Goal: Task Accomplishment & Management: Manage account settings

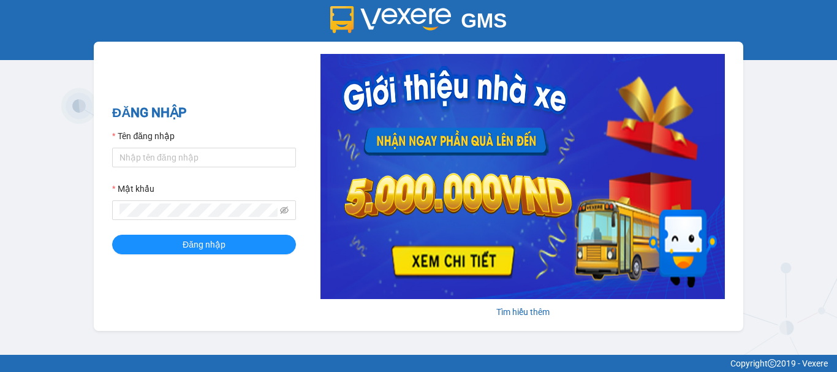
click at [181, 169] on form "Tên đăng nhập Mật khẩu Đăng nhập" at bounding box center [204, 191] width 184 height 125
click at [178, 162] on input "Tên đăng nhập" at bounding box center [204, 158] width 184 height 20
type input "thanhthanh.khanhphong"
click at [195, 203] on span at bounding box center [204, 210] width 184 height 20
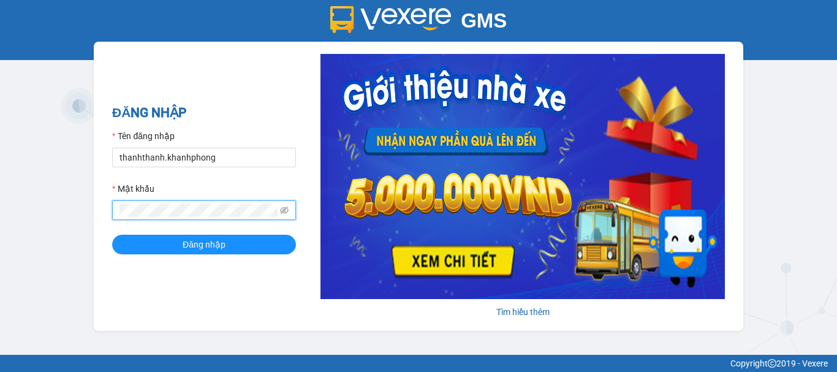
click at [112, 235] on button "Đăng nhập" at bounding box center [204, 245] width 184 height 20
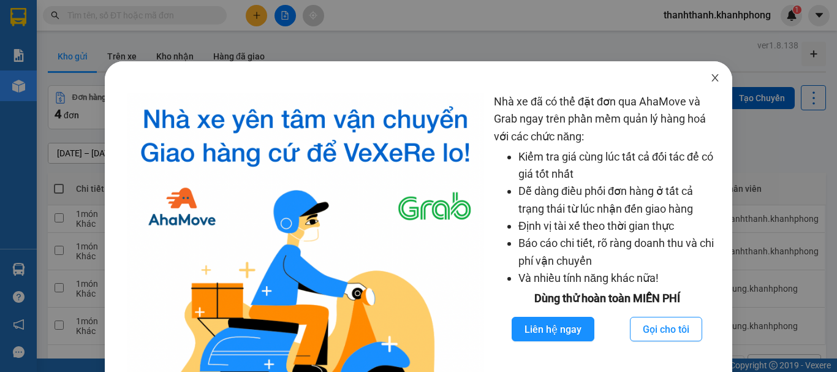
click at [698, 80] on span "Close" at bounding box center [715, 78] width 34 height 34
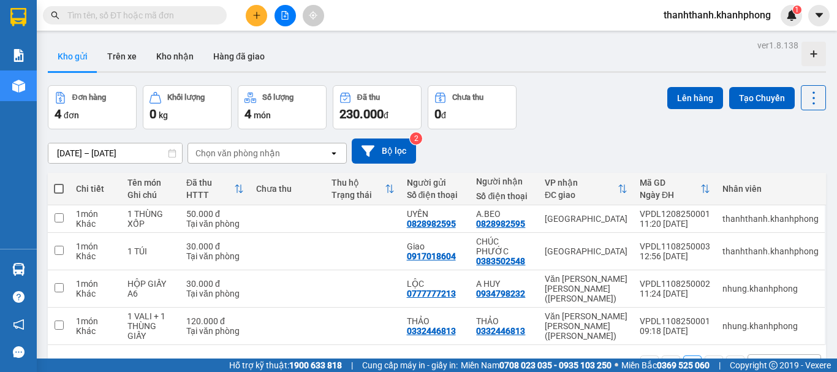
click at [809, 48] on div at bounding box center [814, 54] width 25 height 25
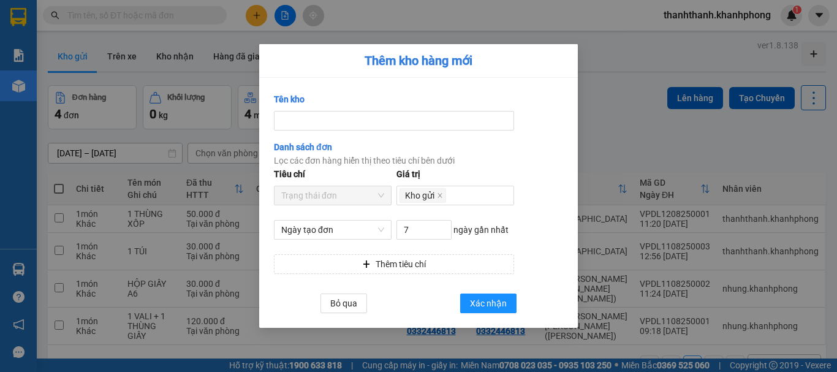
click at [346, 316] on div "Tên kho Danh sách đơn Lọc các đơn hàng hiển thị theo tiêu chí bên dưới Tiêu chí…" at bounding box center [418, 203] width 319 height 250
click at [345, 303] on span "Bỏ qua" at bounding box center [343, 303] width 27 height 13
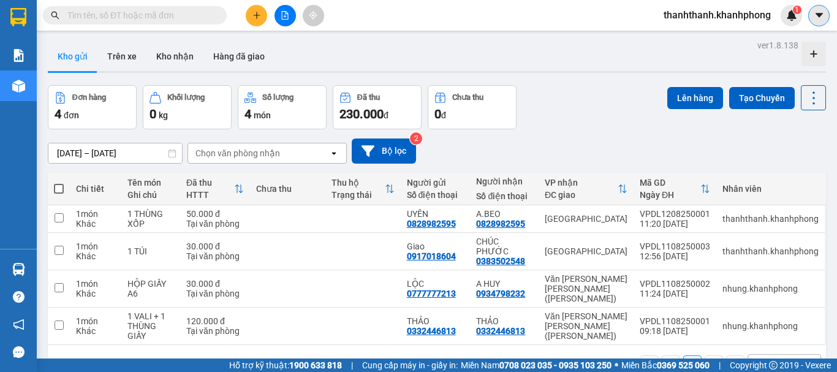
click at [814, 12] on icon "caret-down" at bounding box center [819, 15] width 11 height 11
click at [789, 17] on img at bounding box center [792, 15] width 11 height 11
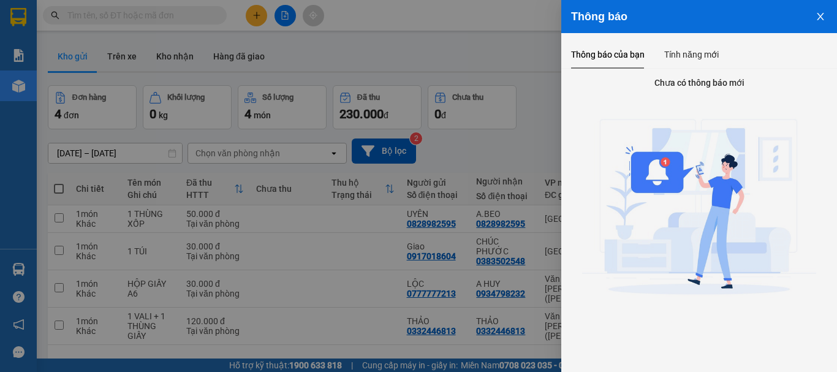
click at [820, 13] on icon "close" at bounding box center [821, 17] width 10 height 10
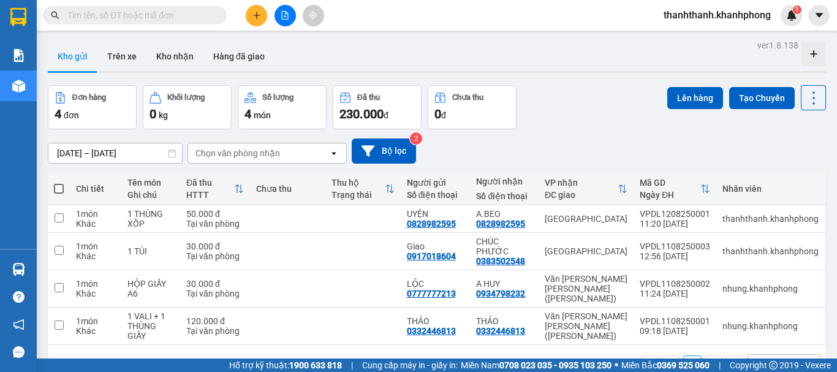
click at [749, 12] on span "thanhthanh.khanhphong" at bounding box center [717, 14] width 127 height 15
click at [705, 53] on span "Đổi mật khẩu" at bounding box center [722, 57] width 103 height 13
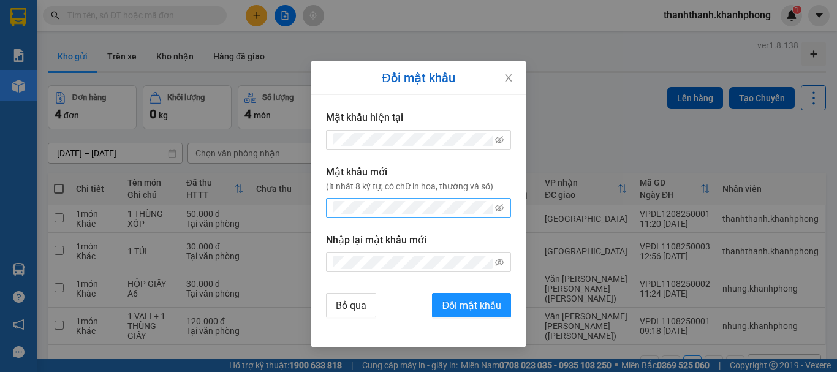
click at [435, 200] on span at bounding box center [418, 208] width 185 height 20
click at [493, 205] on span at bounding box center [418, 208] width 185 height 20
click at [503, 208] on icon "eye-invisible" at bounding box center [499, 208] width 9 height 9
click at [432, 293] on button "Đổi mật khẩu" at bounding box center [471, 305] width 79 height 25
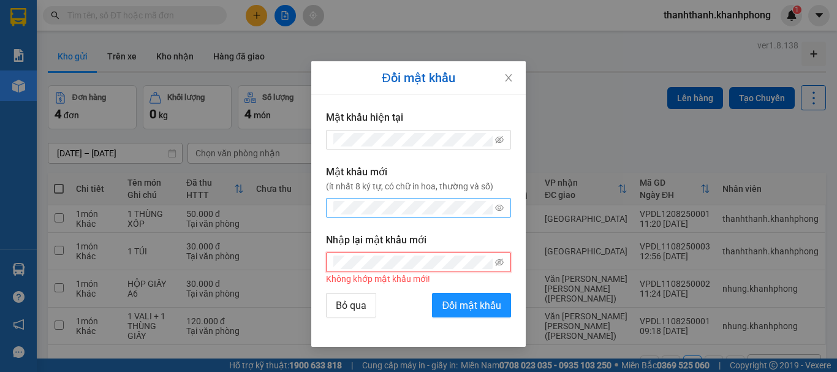
click at [432, 293] on button "Đổi mật khẩu" at bounding box center [471, 305] width 79 height 25
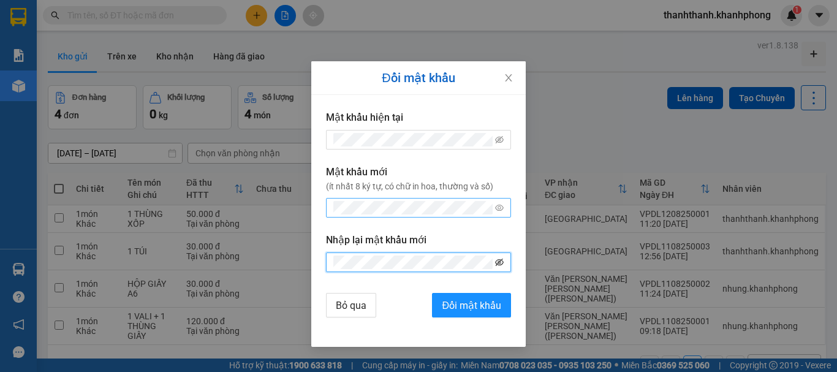
click at [500, 261] on icon "eye-invisible" at bounding box center [499, 262] width 9 height 7
click at [479, 299] on span "Đổi mật khẩu" at bounding box center [471, 305] width 59 height 15
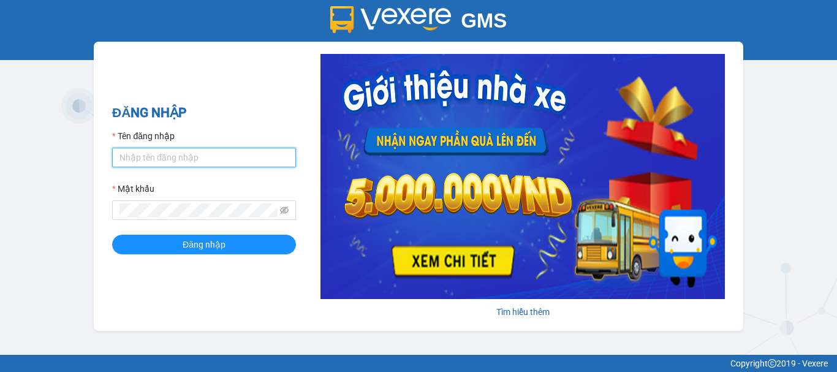
click at [146, 156] on input "Tên đăng nhập" at bounding box center [204, 158] width 184 height 20
type input "thanhthanh.khanhphong"
click at [194, 223] on form "Tên đăng nhập thanhthanh.khanhphong Mật khẩu Đăng nhập" at bounding box center [204, 191] width 184 height 125
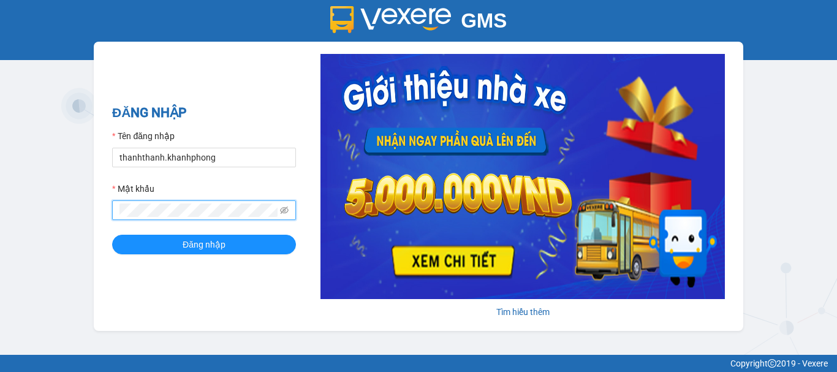
click at [112, 235] on button "Đăng nhập" at bounding box center [204, 245] width 184 height 20
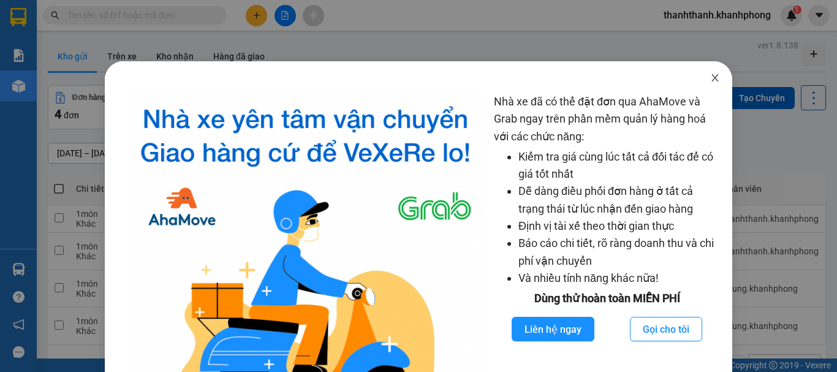
click at [701, 75] on span "Close" at bounding box center [715, 78] width 34 height 34
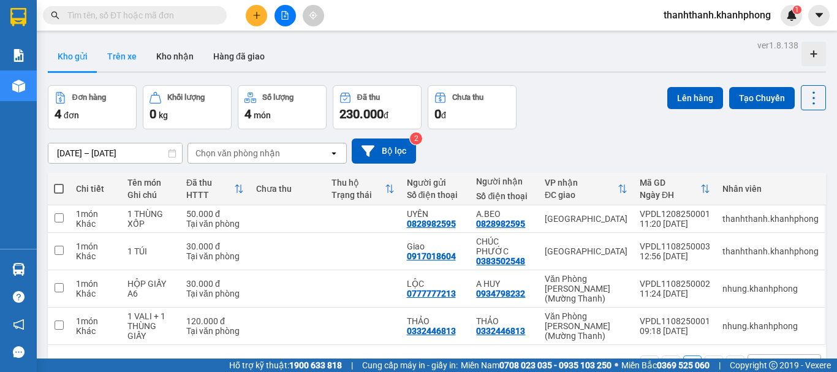
click at [144, 61] on button "Trên xe" at bounding box center [121, 56] width 49 height 29
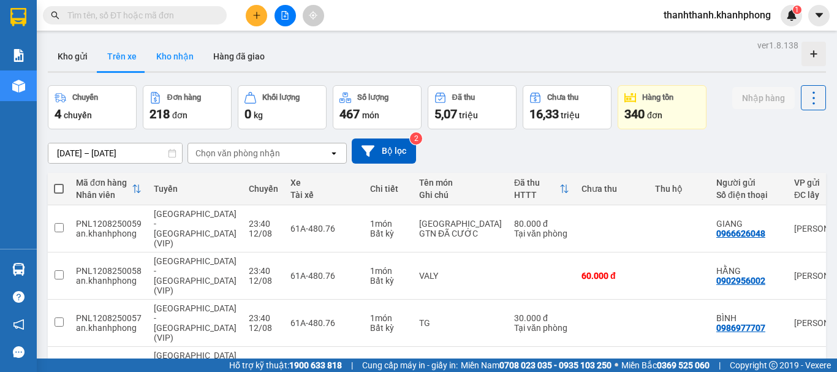
click at [180, 65] on button "Kho nhận" at bounding box center [175, 56] width 57 height 29
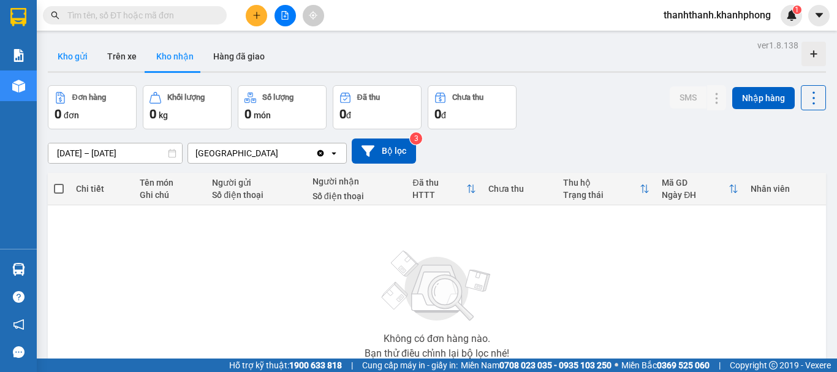
click at [77, 64] on button "Kho gửi" at bounding box center [73, 56] width 50 height 29
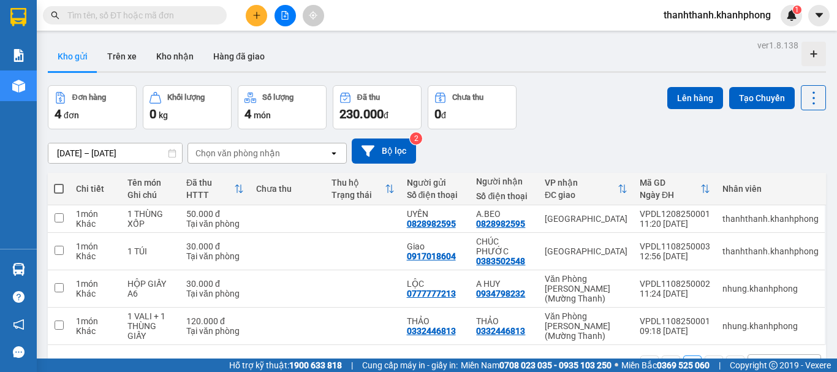
click at [261, 157] on div "Chọn văn phòng nhận" at bounding box center [238, 153] width 85 height 12
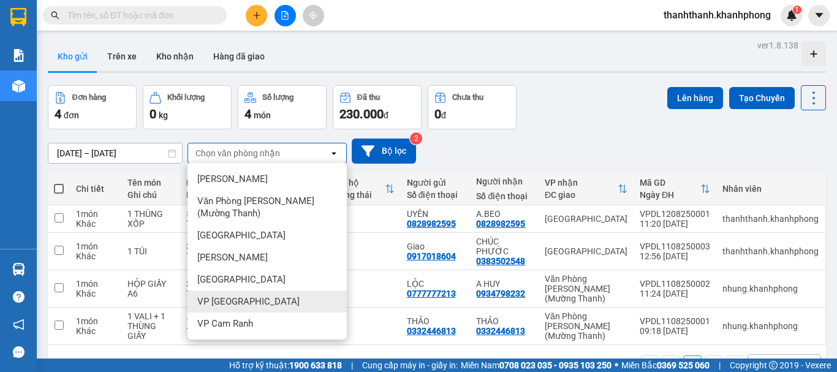
click at [263, 305] on div "VP [GEOGRAPHIC_DATA]" at bounding box center [267, 302] width 159 height 22
